Goal: Find contact information: Find contact information

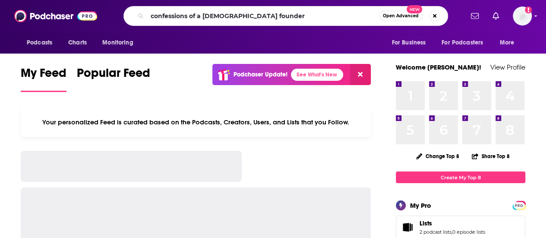
type input "confessions of a [DEMOGRAPHIC_DATA] founder"
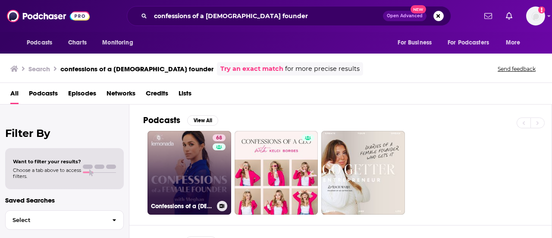
click at [188, 170] on link "68 Confessions of a [DEMOGRAPHIC_DATA] Founder with [PERSON_NAME]" at bounding box center [190, 173] width 84 height 84
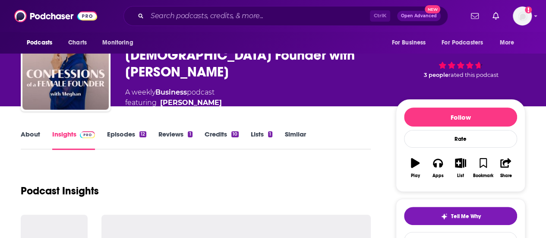
scroll to position [86, 0]
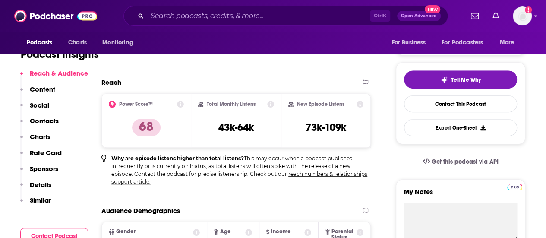
click at [47, 123] on p "Contacts" at bounding box center [44, 120] width 29 height 8
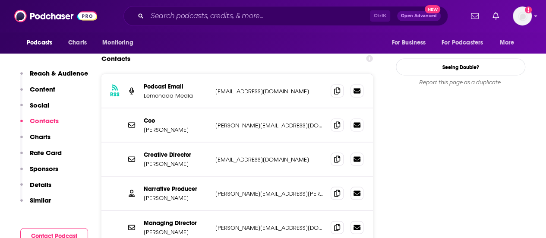
scroll to position [799, 0]
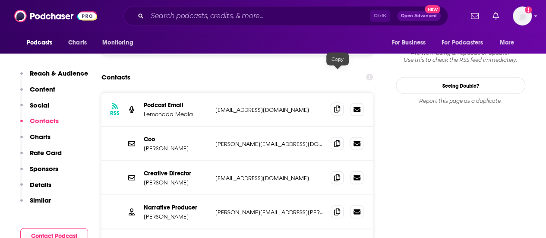
click at [336, 105] on icon at bounding box center [337, 108] width 6 height 7
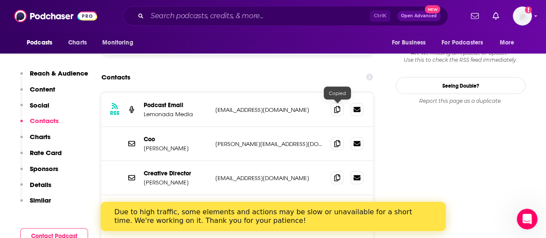
drag, startPoint x: 335, startPoint y: 109, endPoint x: 359, endPoint y: 101, distance: 26.1
click at [335, 140] on icon at bounding box center [337, 143] width 6 height 7
click at [337, 173] on icon at bounding box center [337, 176] width 6 height 7
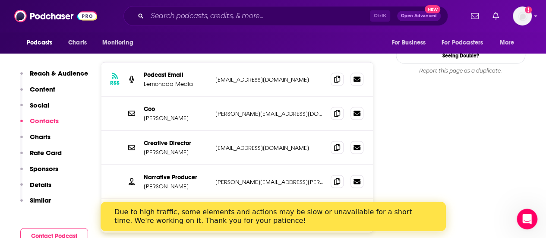
scroll to position [843, 0]
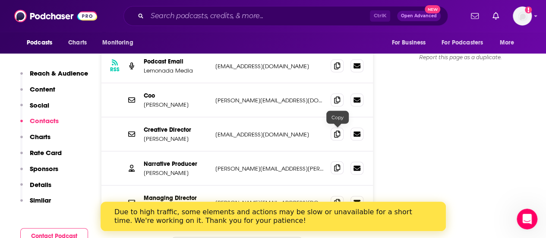
click at [333, 161] on span at bounding box center [336, 167] width 13 height 13
click at [334, 195] on span at bounding box center [336, 201] width 13 height 13
